Goal: Task Accomplishment & Management: Manage account settings

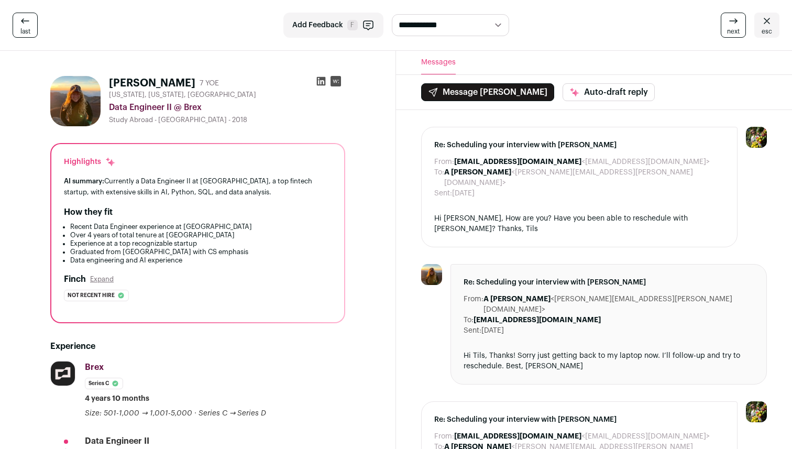
drag, startPoint x: 0, startPoint y: 0, endPoint x: 25, endPoint y: 30, distance: 38.7
click at [25, 30] on span "last" at bounding box center [25, 31] width 10 height 8
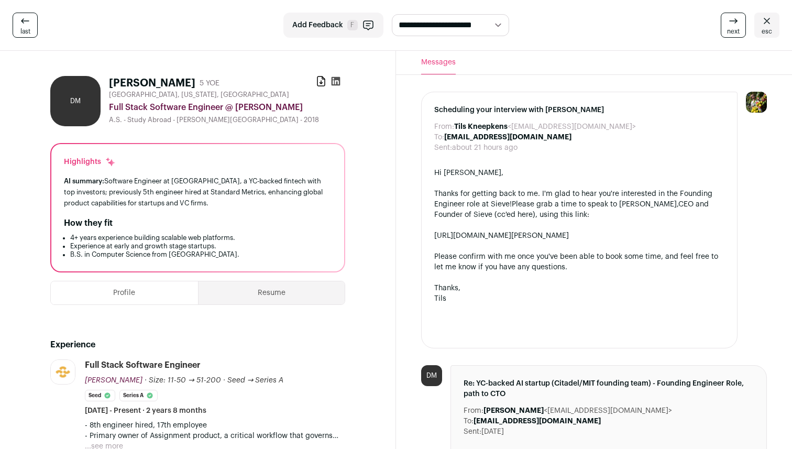
click at [766, 33] on span "esc" at bounding box center [767, 31] width 10 height 8
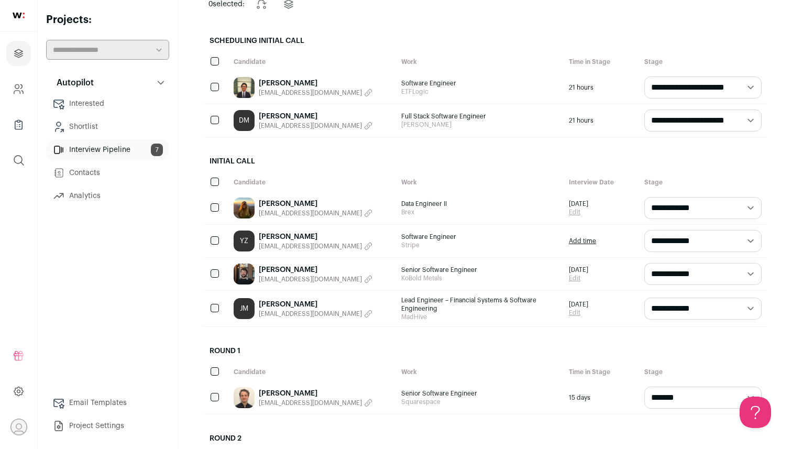
scroll to position [176, 0]
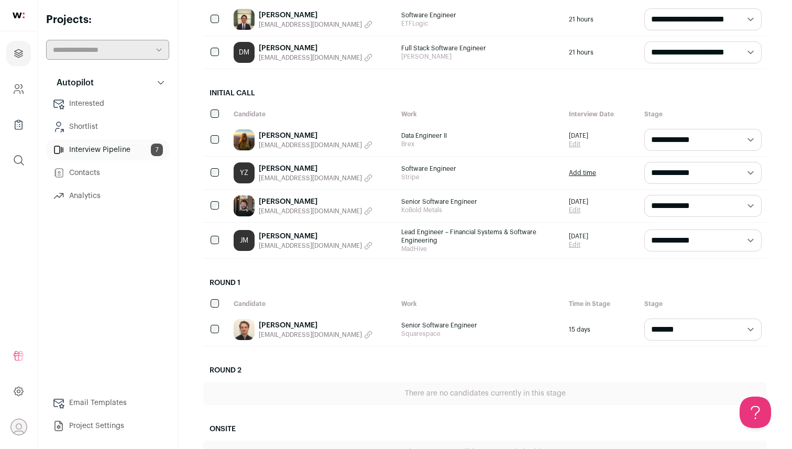
click at [358, 214] on div "[PERSON_NAME] [EMAIL_ADDRESS][DOMAIN_NAME]" at bounding box center [312, 206] width 168 height 32
click at [306, 202] on link "[PERSON_NAME]" at bounding box center [316, 202] width 114 height 10
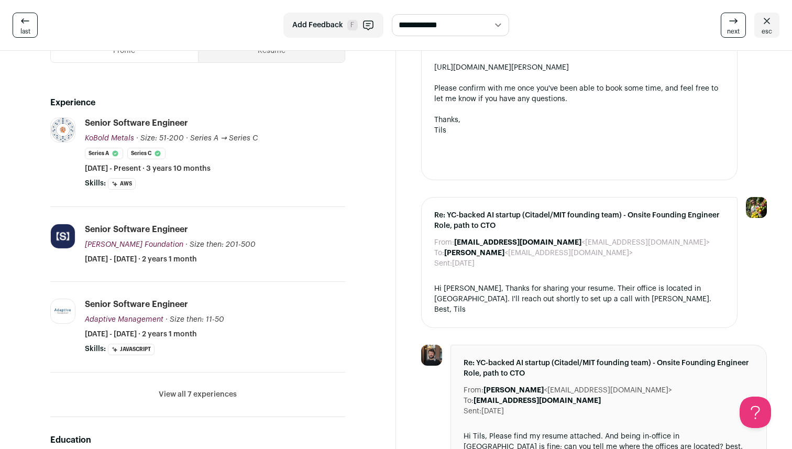
scroll to position [412, 0]
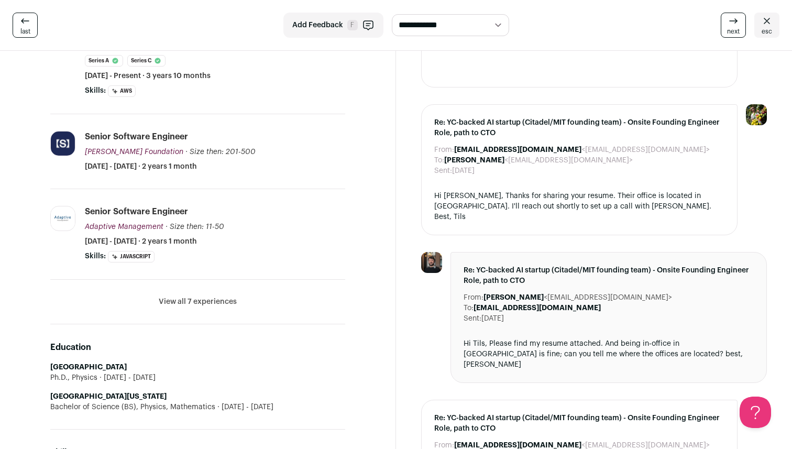
click at [223, 301] on button "View all 7 experiences" at bounding box center [198, 302] width 78 height 10
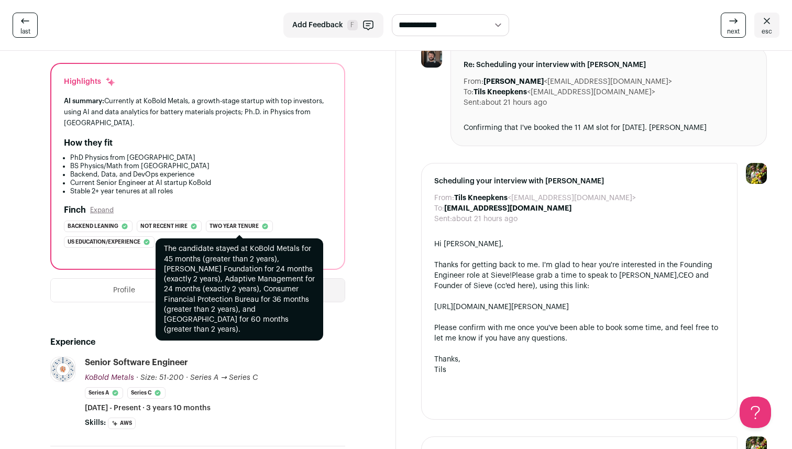
scroll to position [117, 0]
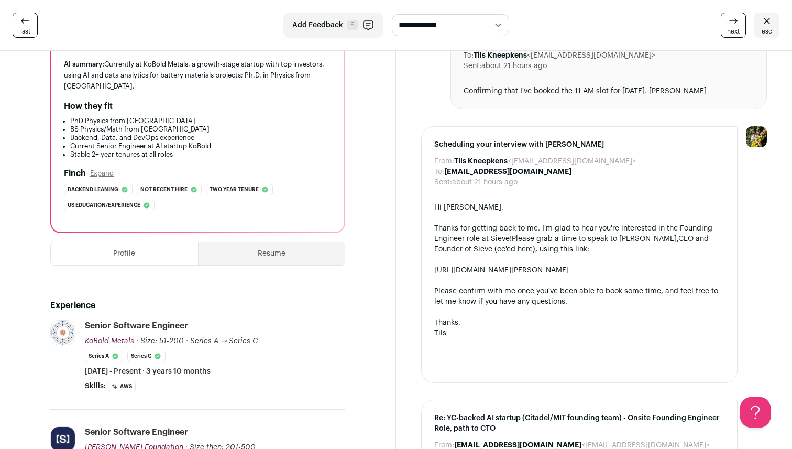
click at [312, 261] on button "Resume" at bounding box center [272, 253] width 147 height 23
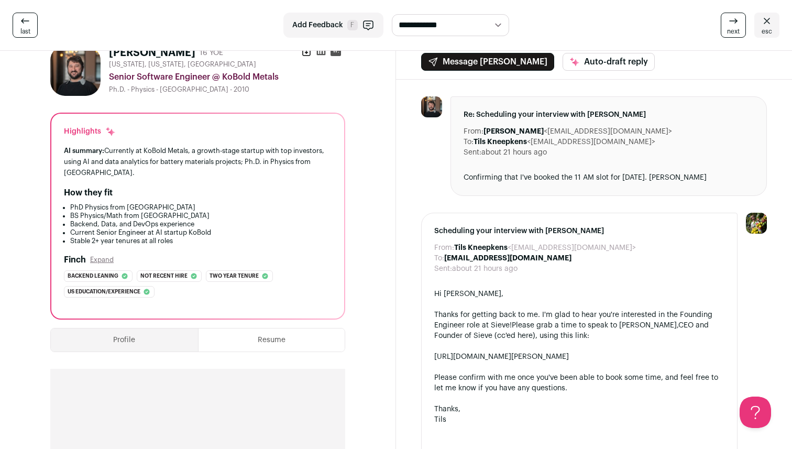
scroll to position [30, 0]
click at [161, 344] on button "Profile" at bounding box center [124, 340] width 147 height 23
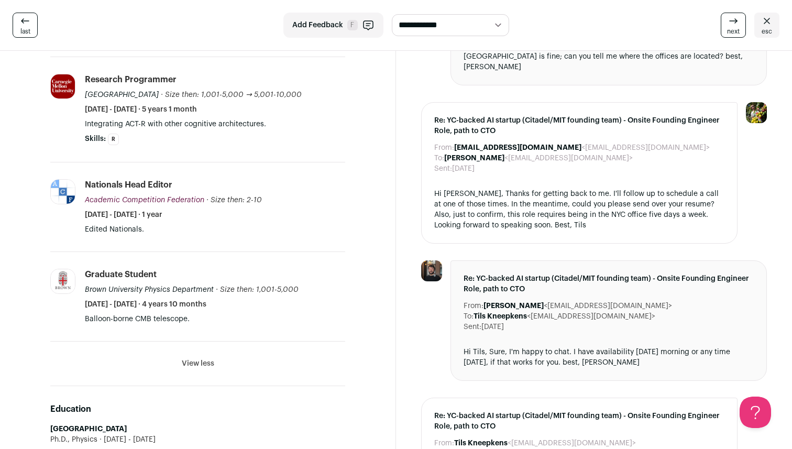
scroll to position [736, 0]
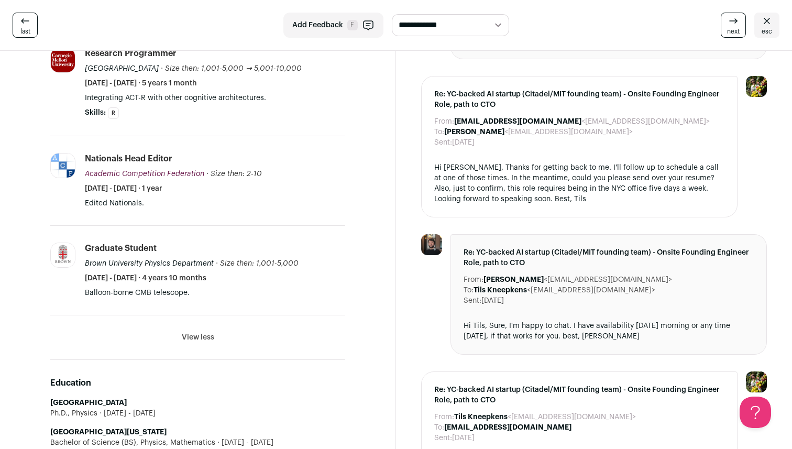
click at [199, 336] on button "View less" at bounding box center [198, 337] width 32 height 10
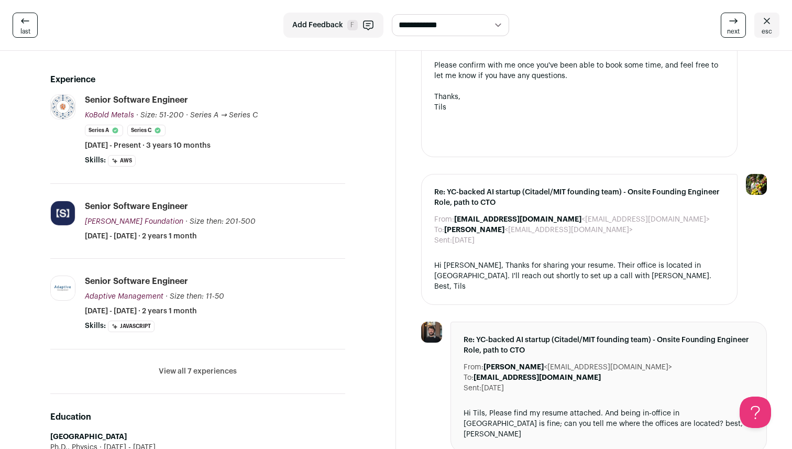
scroll to position [247, 0]
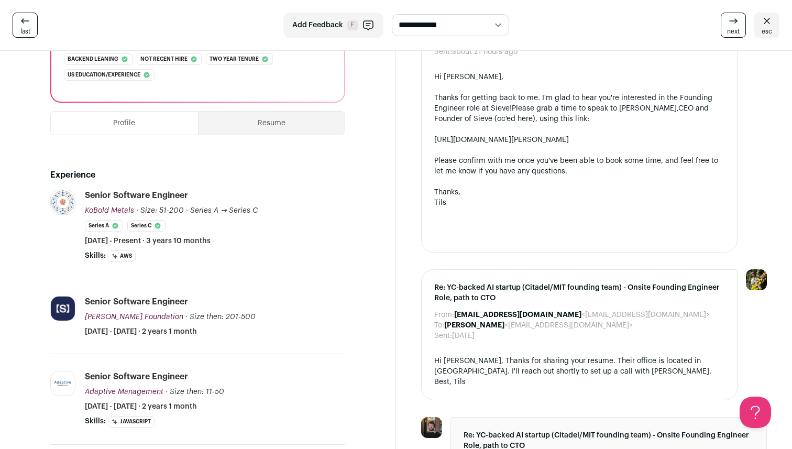
click at [61, 205] on img at bounding box center [63, 202] width 24 height 24
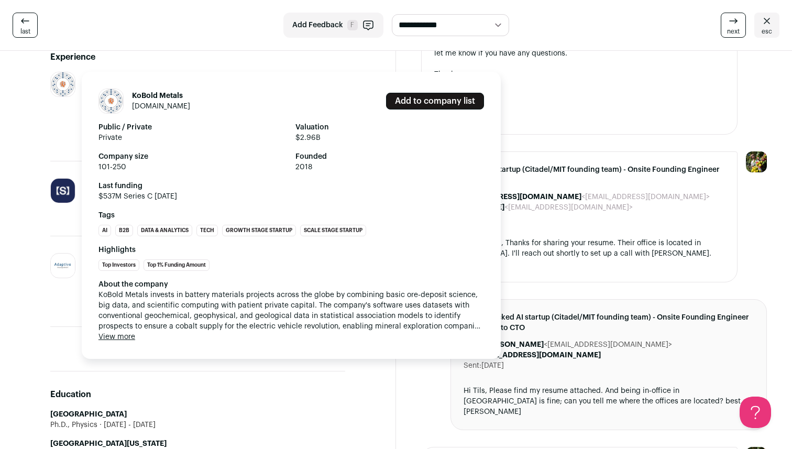
scroll to position [352, 0]
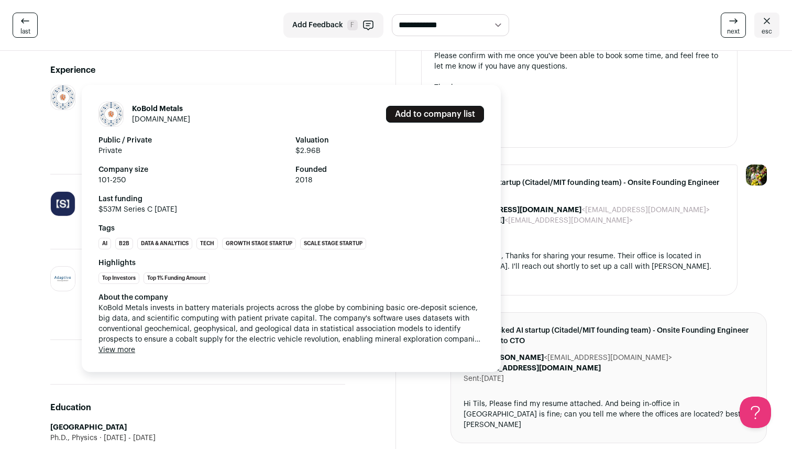
click at [158, 121] on link "[DOMAIN_NAME]" at bounding box center [161, 119] width 58 height 7
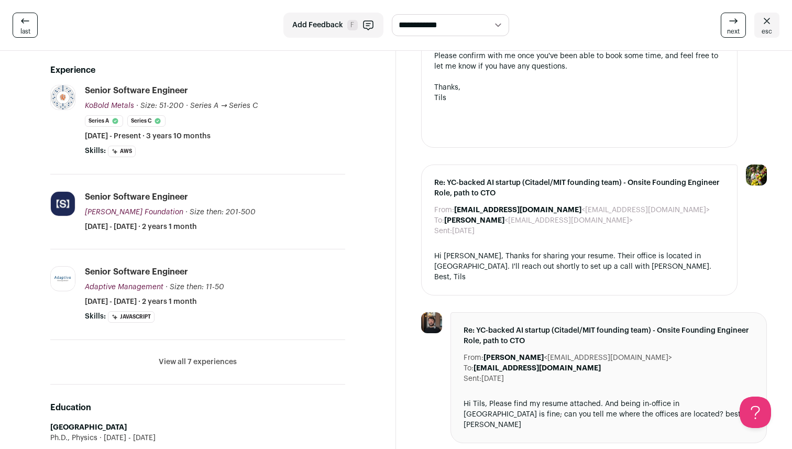
click at [193, 355] on li "View all 7 experiences View less" at bounding box center [197, 362] width 295 height 45
click at [190, 362] on button "View all 7 experiences" at bounding box center [198, 362] width 78 height 10
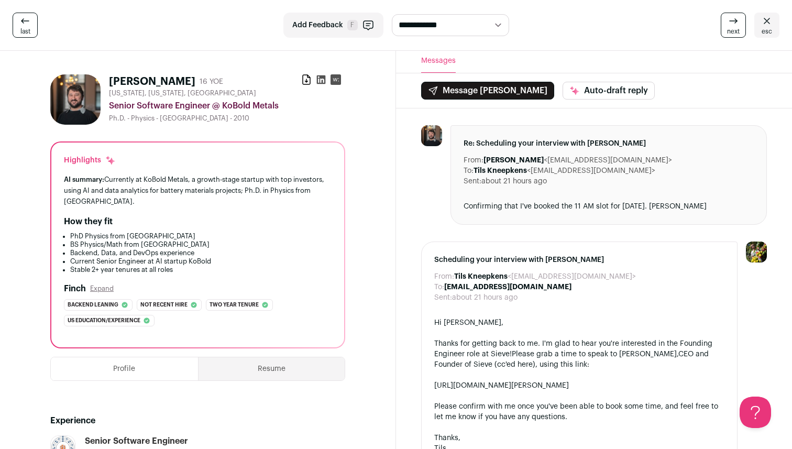
scroll to position [0, 0]
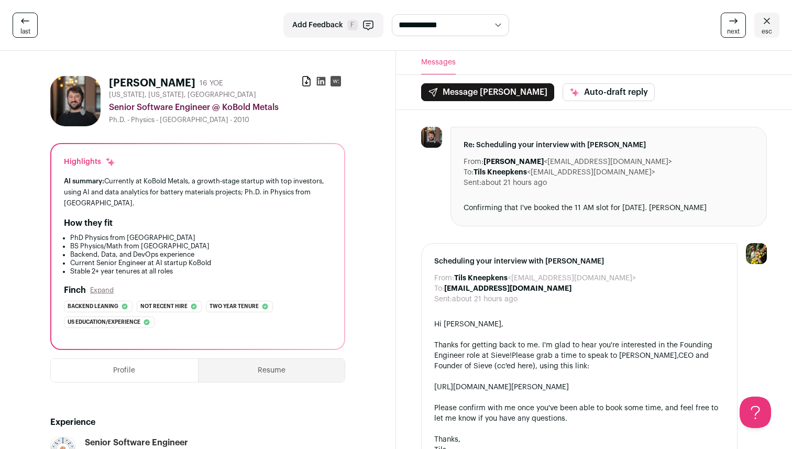
click at [275, 365] on button "Resume" at bounding box center [272, 370] width 147 height 23
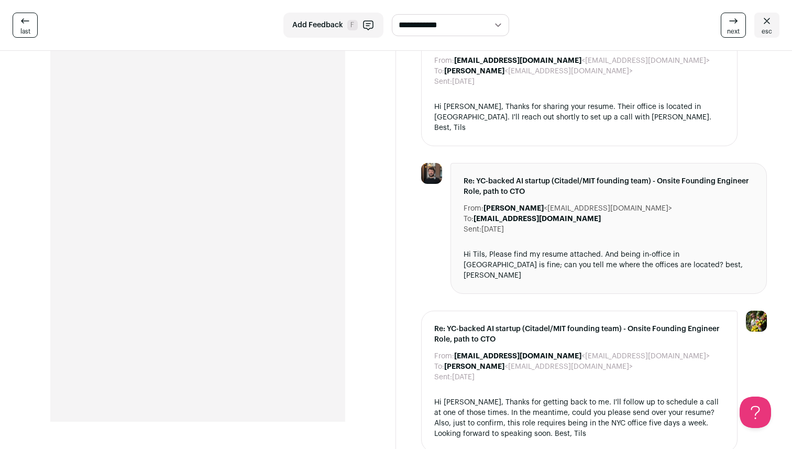
scroll to position [503, 0]
